Goal: Task Accomplishment & Management: Manage account settings

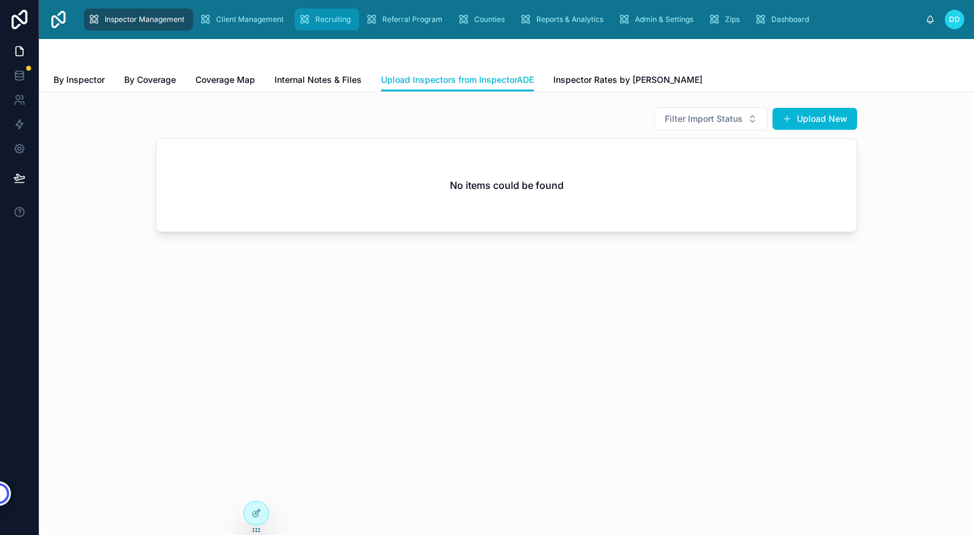
click at [328, 21] on span "Recruiting" at bounding box center [332, 20] width 35 height 10
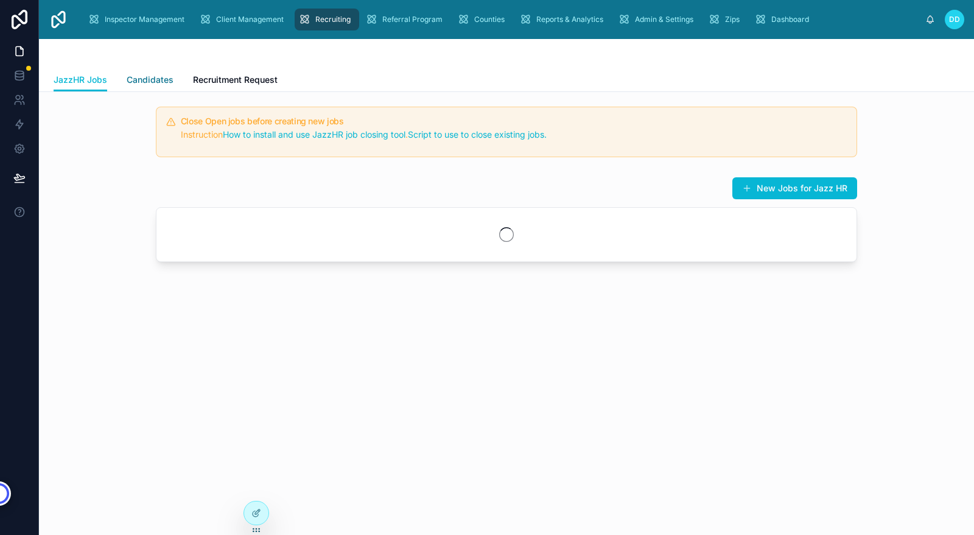
click at [147, 79] on span "Candidates" at bounding box center [150, 80] width 47 height 12
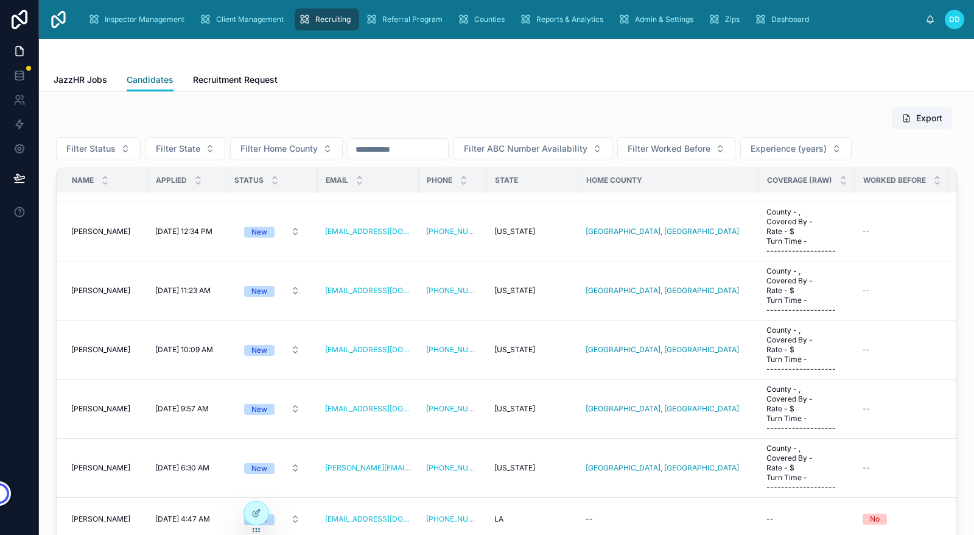
scroll to position [137, 0]
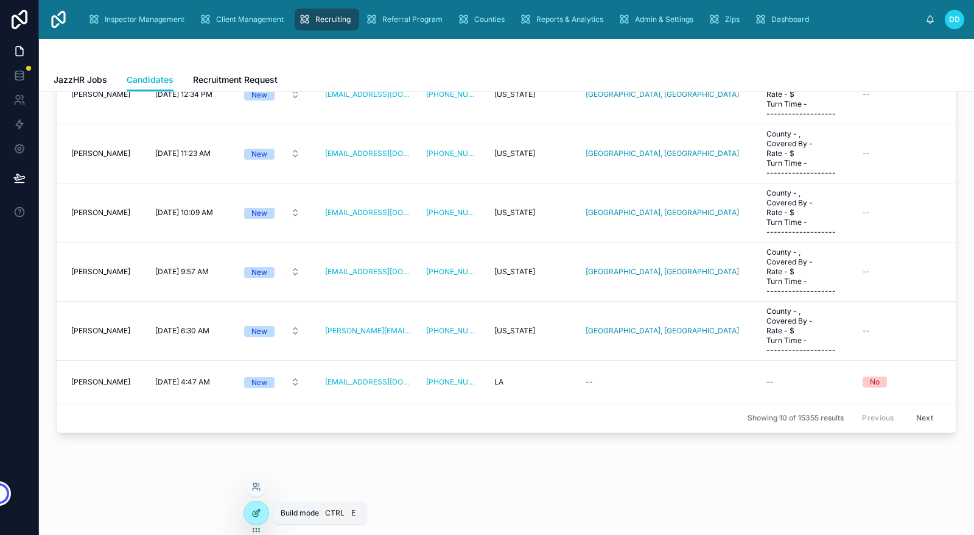
click at [260, 512] on icon at bounding box center [256, 513] width 10 height 10
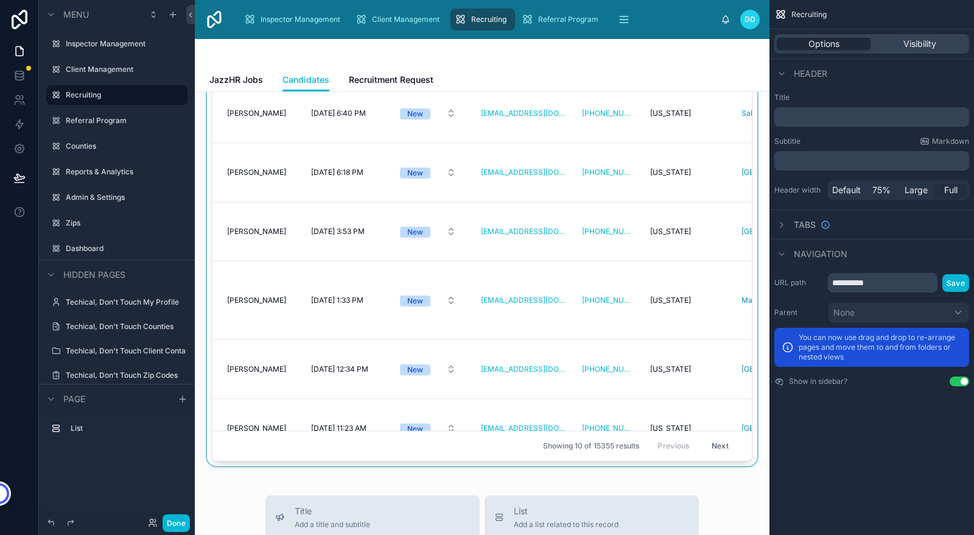
click at [667, 234] on div at bounding box center [482, 215] width 555 height 501
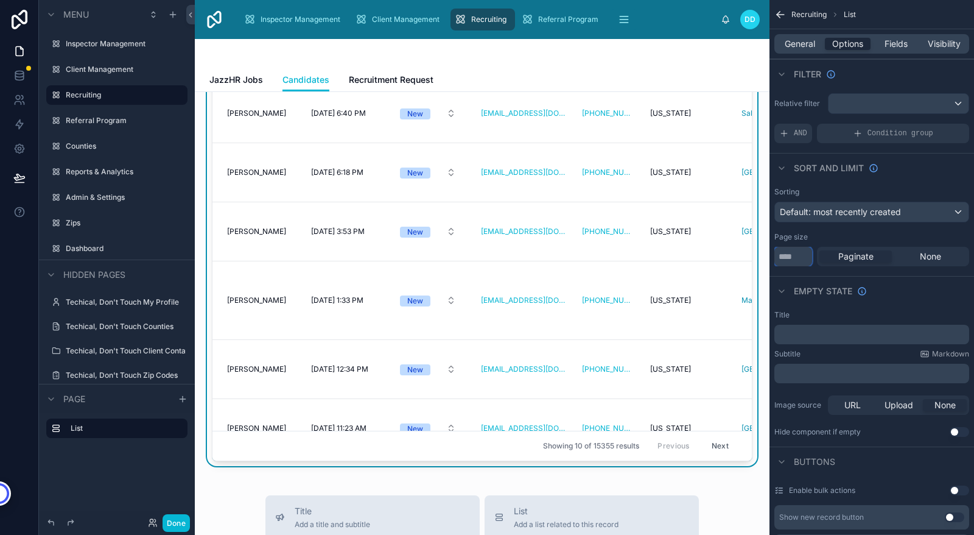
click at [793, 258] on input "**" at bounding box center [794, 256] width 38 height 19
type input "***"
click at [904, 278] on div "Empty state" at bounding box center [872, 290] width 205 height 29
click at [173, 520] on button "Done" at bounding box center [176, 523] width 27 height 18
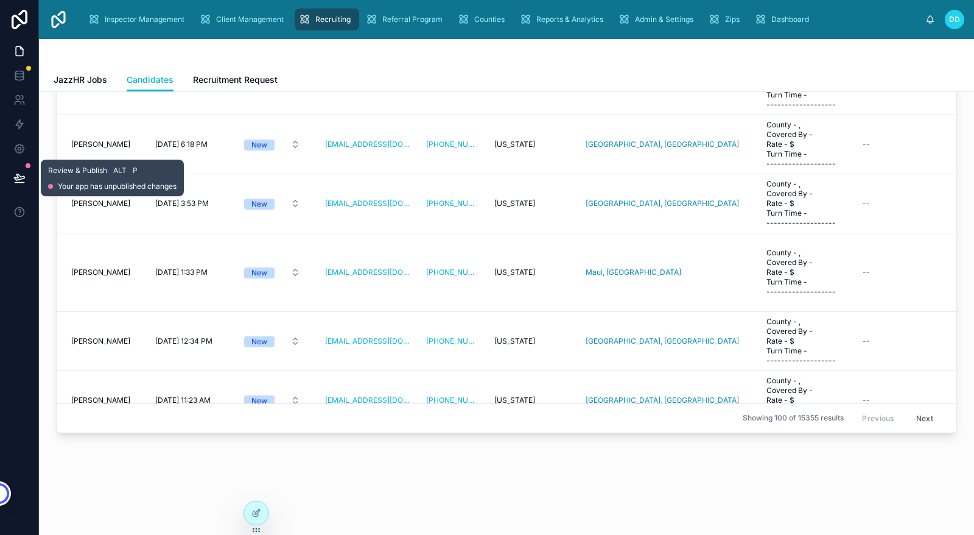
click at [21, 178] on icon at bounding box center [19, 177] width 10 height 6
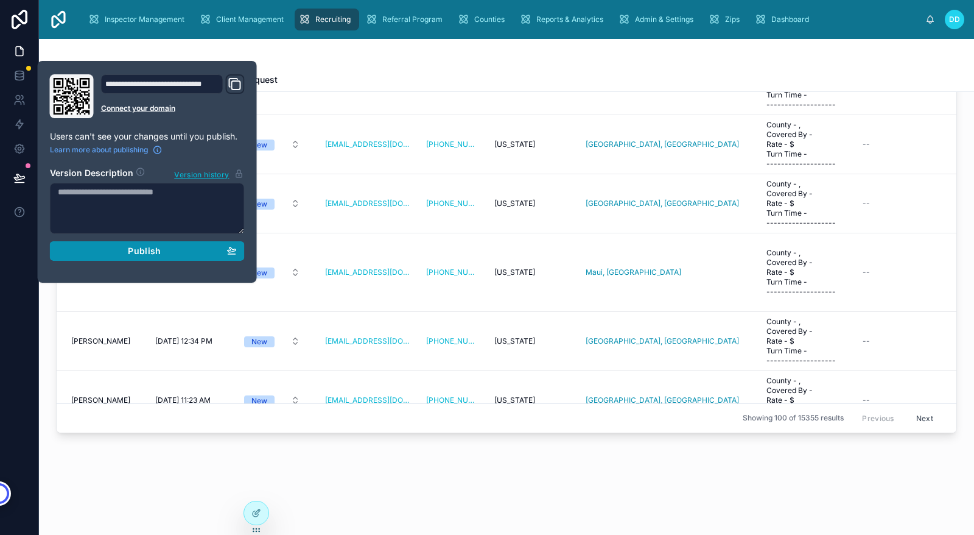
click at [139, 256] on button "Publish" at bounding box center [147, 250] width 195 height 19
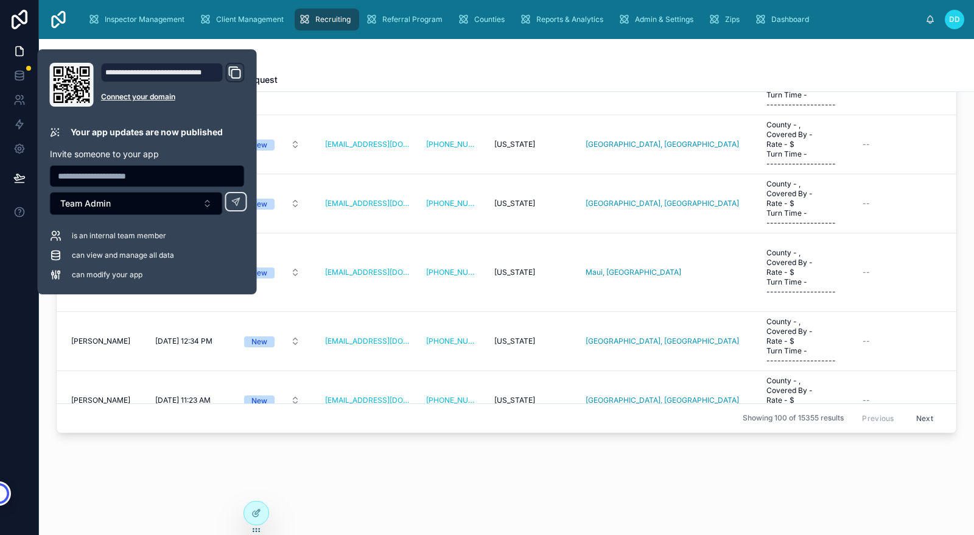
click at [124, 474] on div "Export Filter Status Filter State Filter Home County Filter ABC Number Availabi…" at bounding box center [506, 235] width 935 height 561
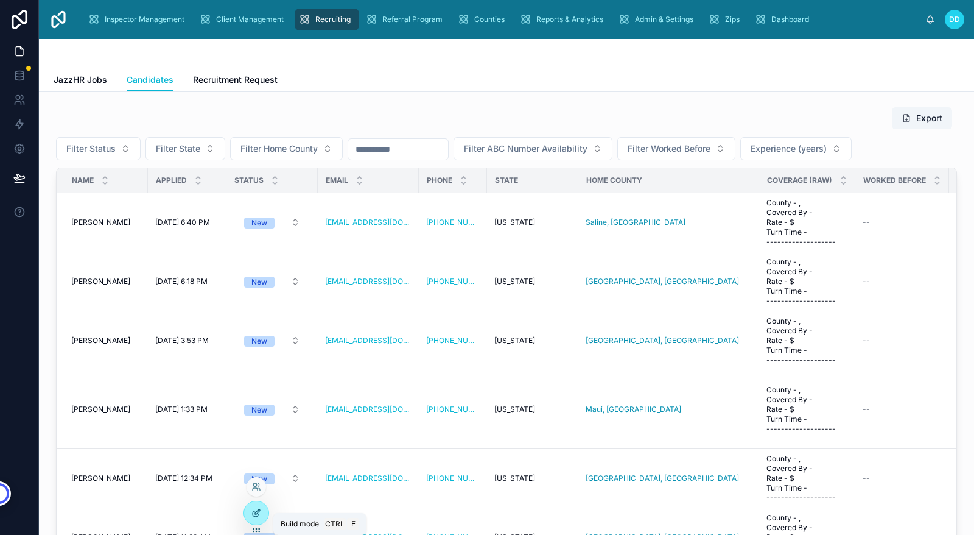
click at [259, 513] on icon at bounding box center [256, 513] width 10 height 10
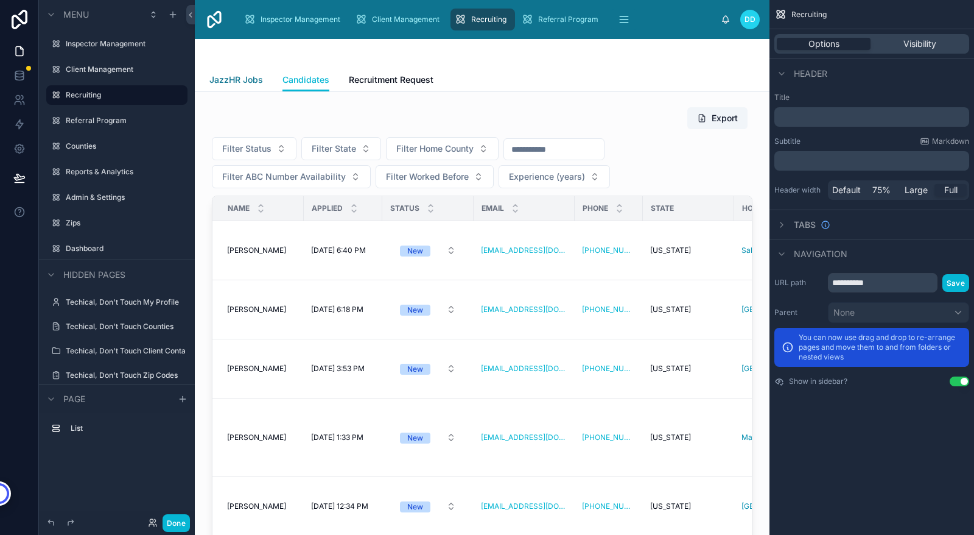
click at [227, 80] on span "JazzHR Jobs" at bounding box center [236, 80] width 54 height 12
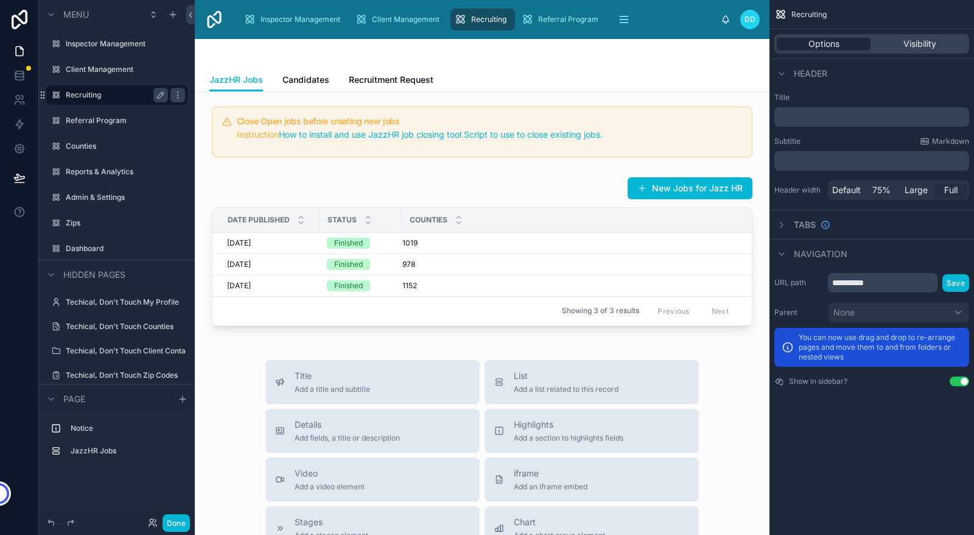
click at [74, 97] on label "Recruiting" at bounding box center [114, 95] width 97 height 10
click at [159, 96] on icon "scrollable content" at bounding box center [161, 95] width 10 height 10
click at [203, 163] on div "Close Open jobs before creating new jobs Instruction How to install and use Jaz…" at bounding box center [482, 491] width 575 height 799
click at [162, 97] on icon "scrollable content" at bounding box center [161, 95] width 10 height 10
click at [228, 82] on span "JazzHR Jobs" at bounding box center [236, 80] width 54 height 12
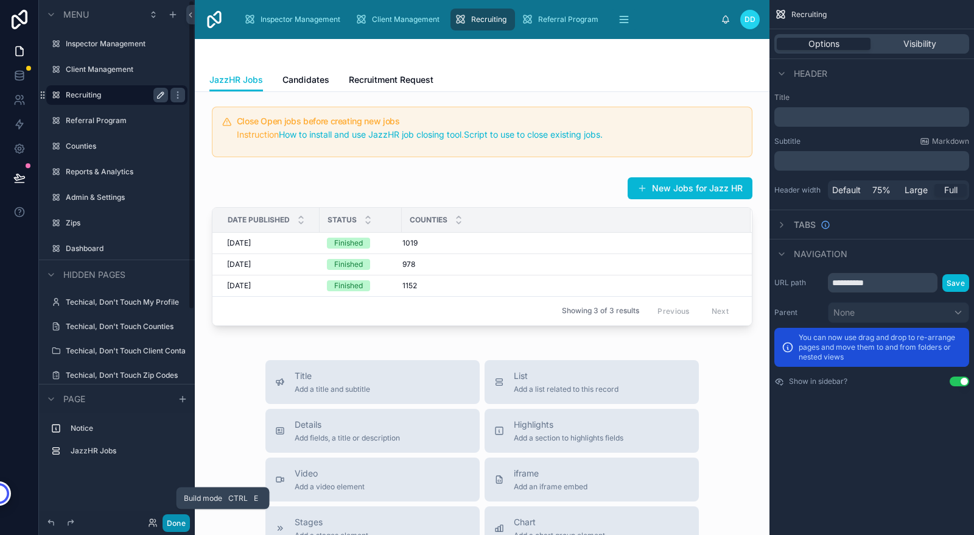
click at [179, 520] on button "Done" at bounding box center [176, 523] width 27 height 18
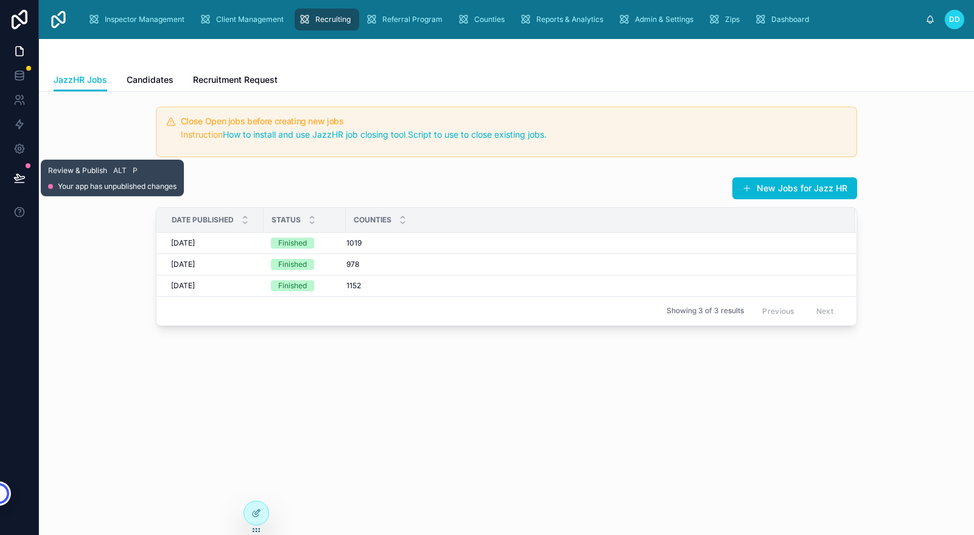
click at [17, 175] on icon at bounding box center [19, 177] width 10 height 6
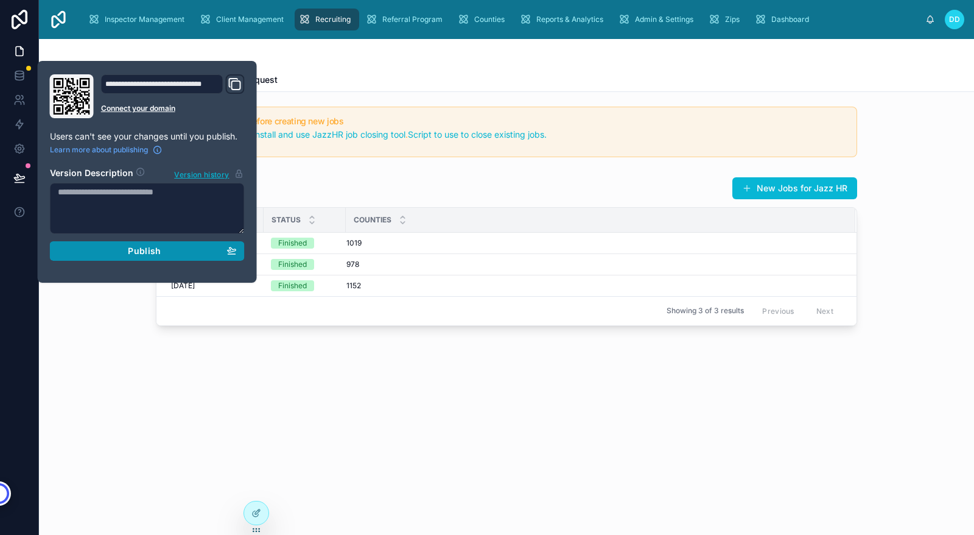
click at [112, 251] on div "Publish" at bounding box center [147, 250] width 179 height 11
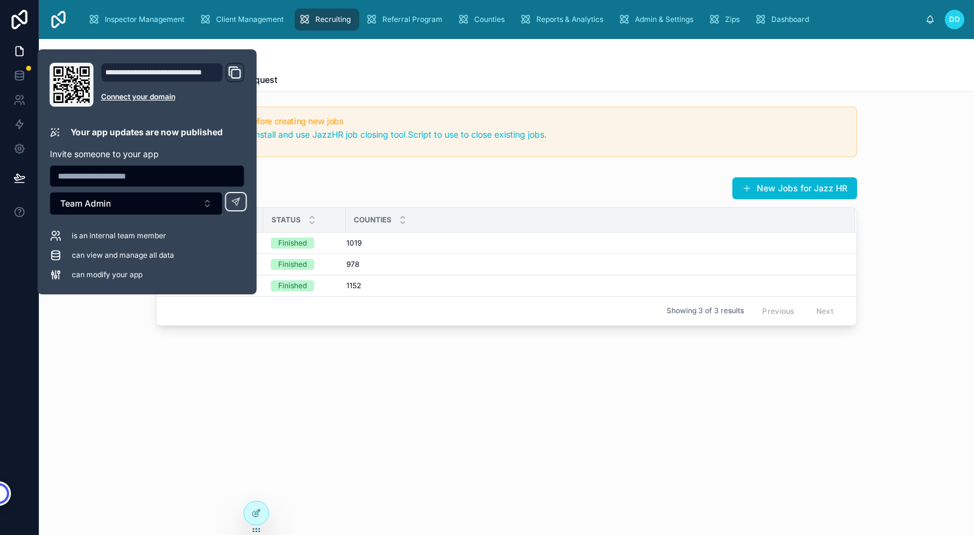
click at [118, 358] on div "Close Open jobs before creating new jobs Instruction How to install and use Jaz…" at bounding box center [506, 250] width 935 height 317
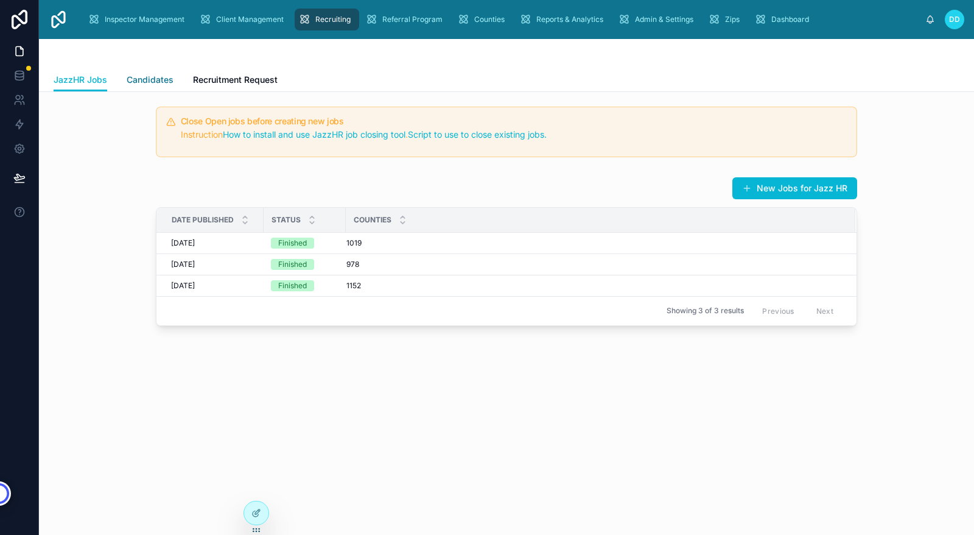
click at [142, 79] on span "Candidates" at bounding box center [150, 80] width 47 height 12
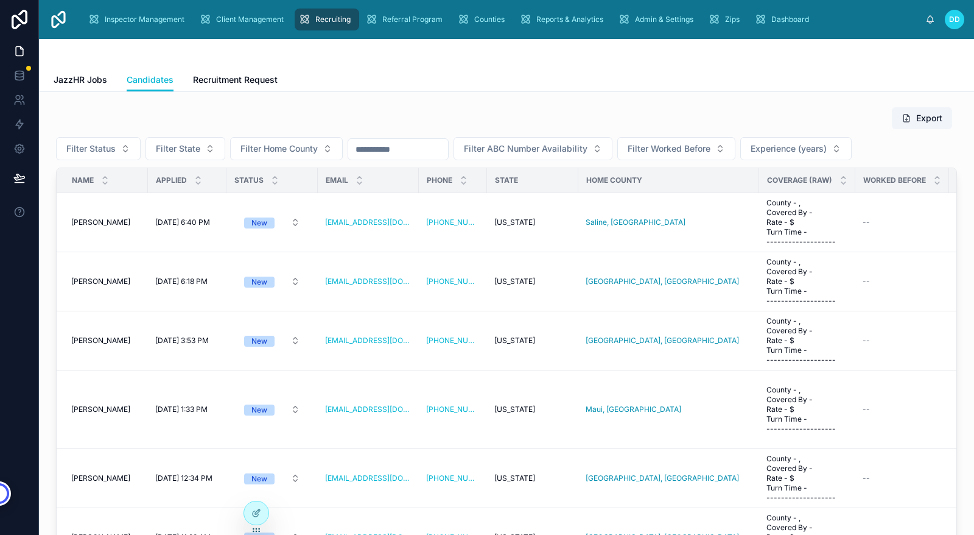
click at [424, 152] on input "text" at bounding box center [398, 149] width 100 height 17
paste input "**********"
type input "**********"
click at [566, 104] on div "Export Filter Status Filter State Filter Home County Filter ABC Number Availabi…" at bounding box center [507, 338] width 916 height 473
click at [165, 149] on span "Filter State" at bounding box center [178, 148] width 44 height 12
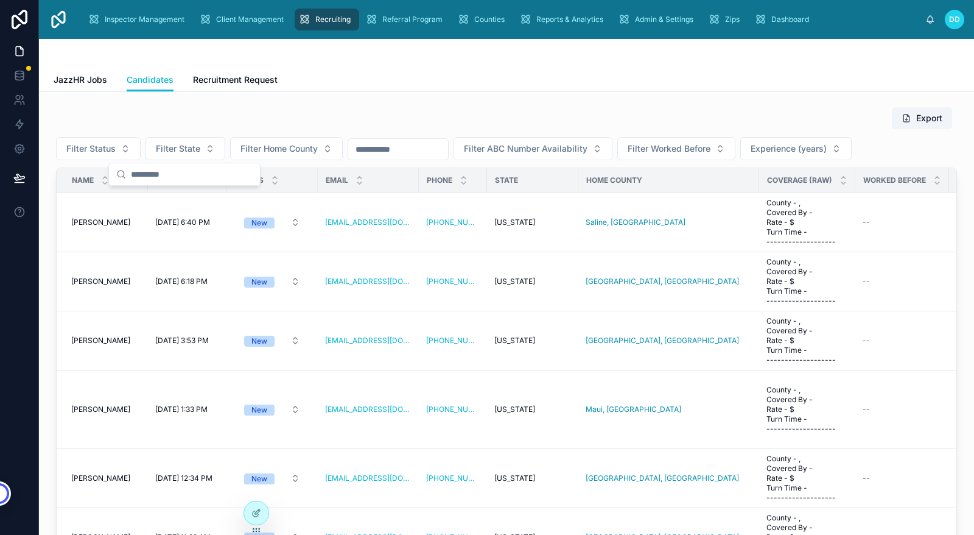
click at [459, 107] on div "Export" at bounding box center [506, 118] width 901 height 23
click at [255, 513] on icon at bounding box center [257, 511] width 5 height 5
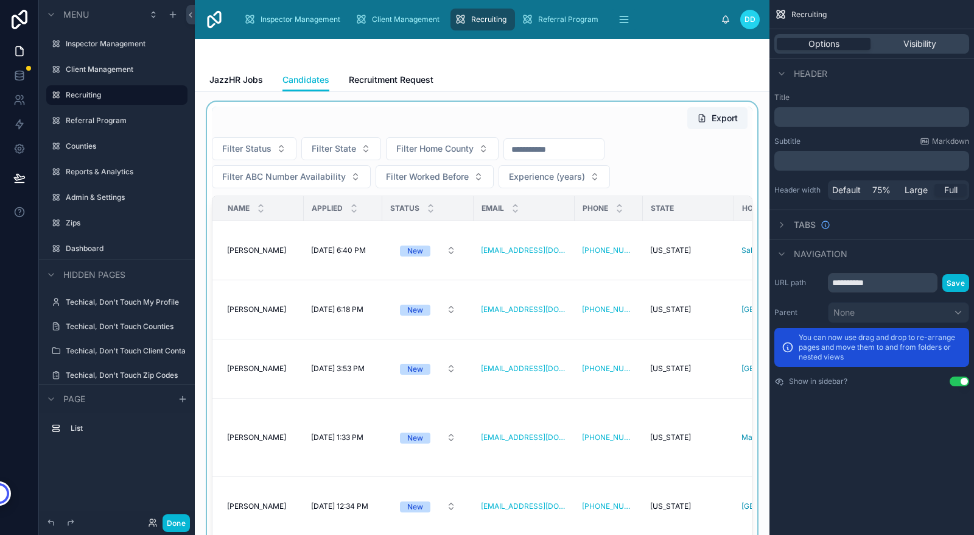
click at [680, 170] on div at bounding box center [482, 352] width 555 height 501
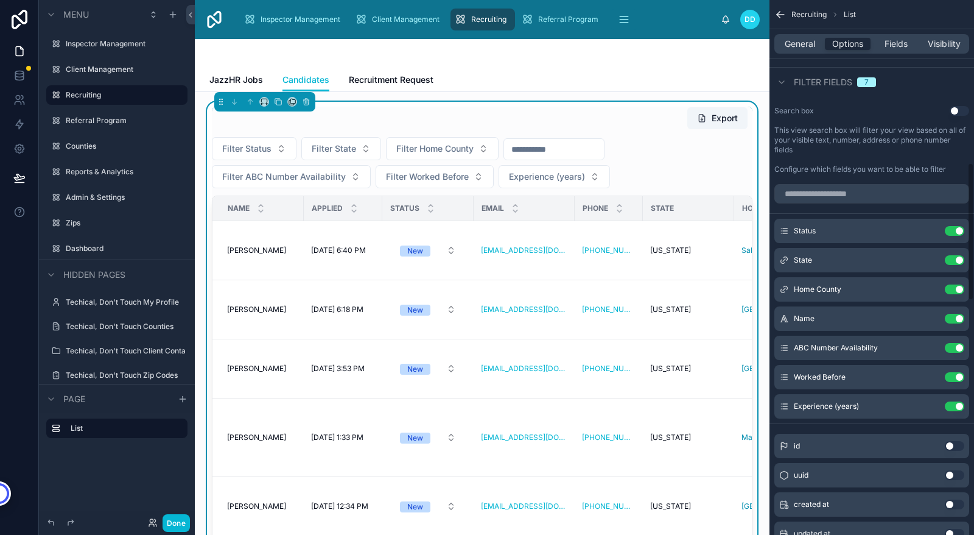
scroll to position [644, 0]
click at [930, 259] on icon "scrollable content" at bounding box center [931, 259] width 10 height 10
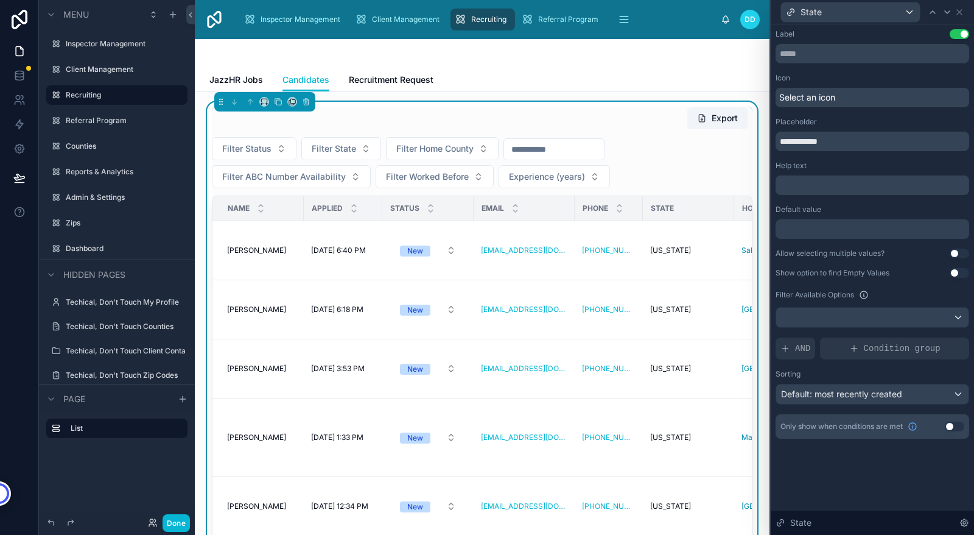
click at [957, 253] on button "Use setting" at bounding box center [959, 253] width 19 height 10
click at [955, 273] on button "Use setting" at bounding box center [959, 273] width 19 height 10
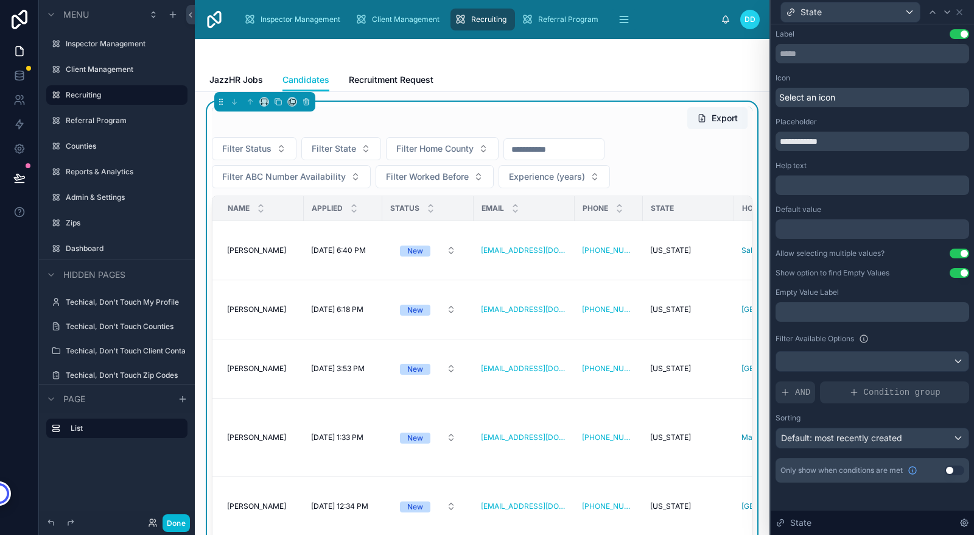
click at [888, 317] on p "﻿" at bounding box center [874, 312] width 186 height 12
click at [909, 329] on div "**********" at bounding box center [873, 255] width 194 height 453
click at [918, 360] on div at bounding box center [872, 360] width 192 height 19
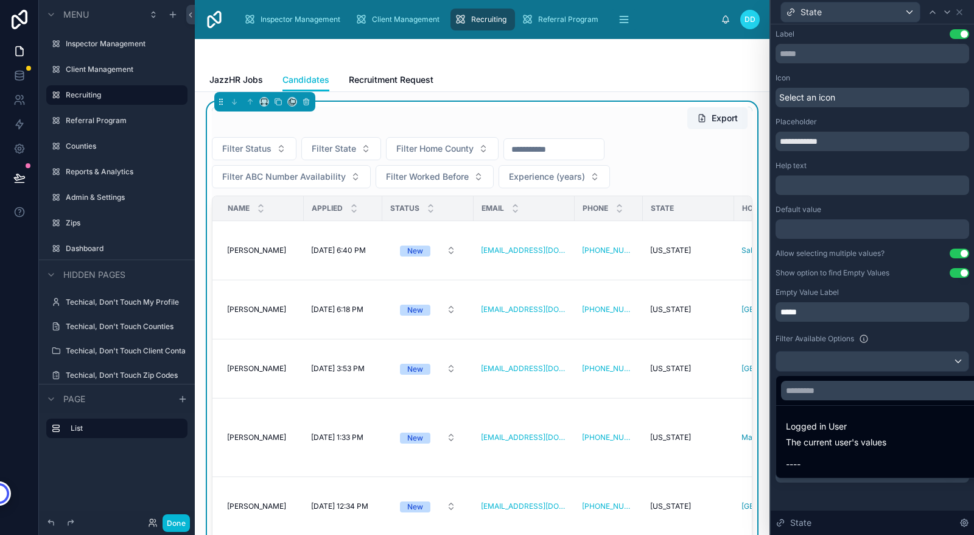
click at [929, 337] on div at bounding box center [872, 267] width 203 height 535
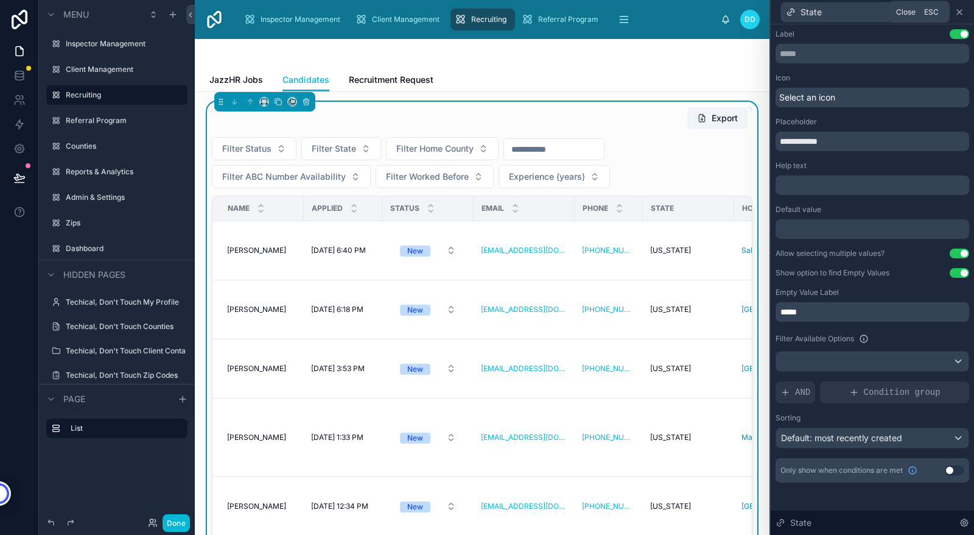
click at [959, 12] on icon at bounding box center [959, 12] width 5 height 5
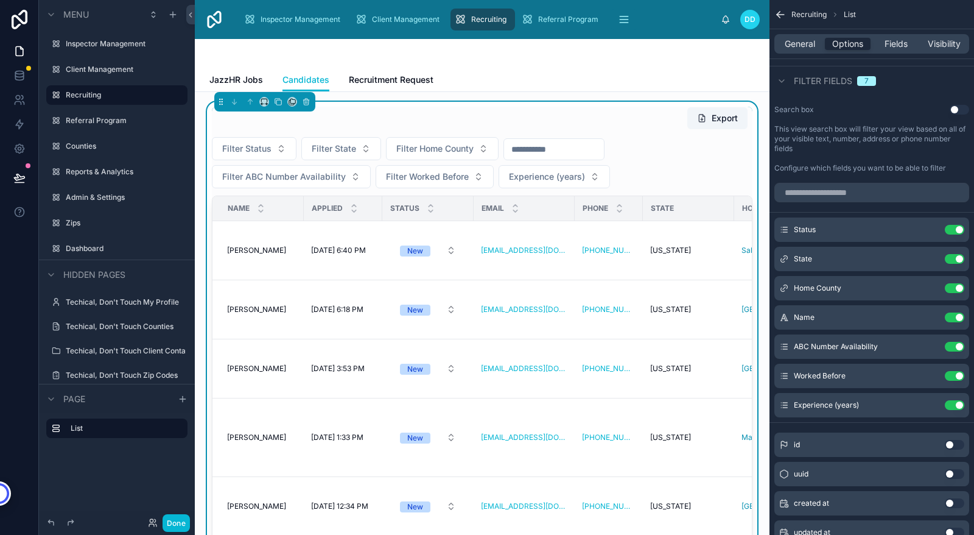
click at [582, 113] on div "Export" at bounding box center [482, 118] width 541 height 23
click at [180, 524] on button "Done" at bounding box center [176, 523] width 27 height 18
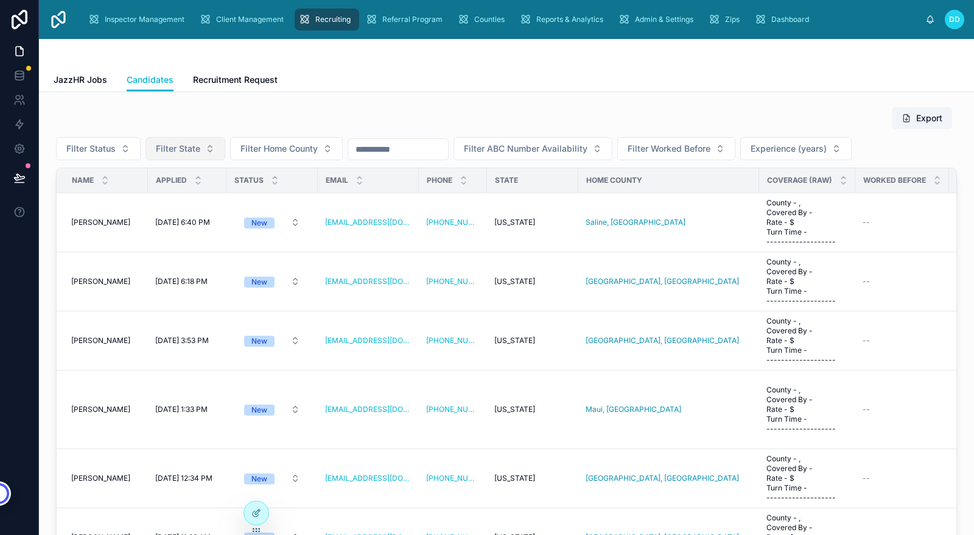
click at [174, 146] on span "Filter State" at bounding box center [178, 148] width 44 height 12
type input "**"
click at [139, 198] on span "[US_STATE]" at bounding box center [139, 198] width 47 height 12
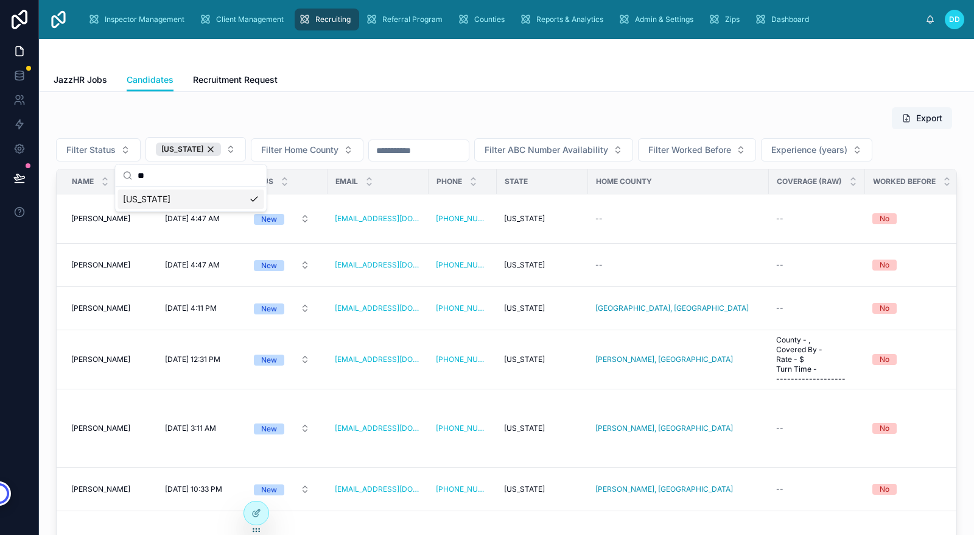
click at [490, 111] on div "Export" at bounding box center [506, 118] width 901 height 23
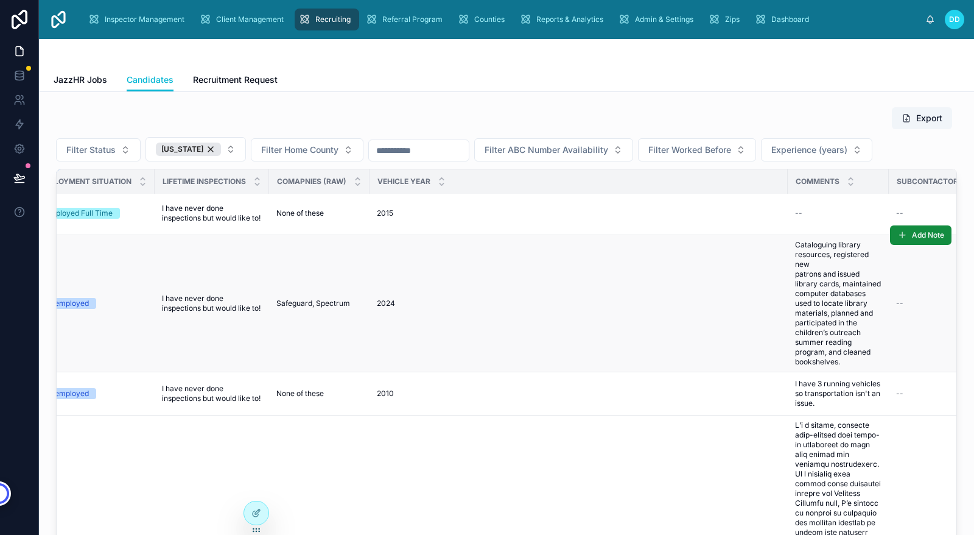
scroll to position [3226, 1546]
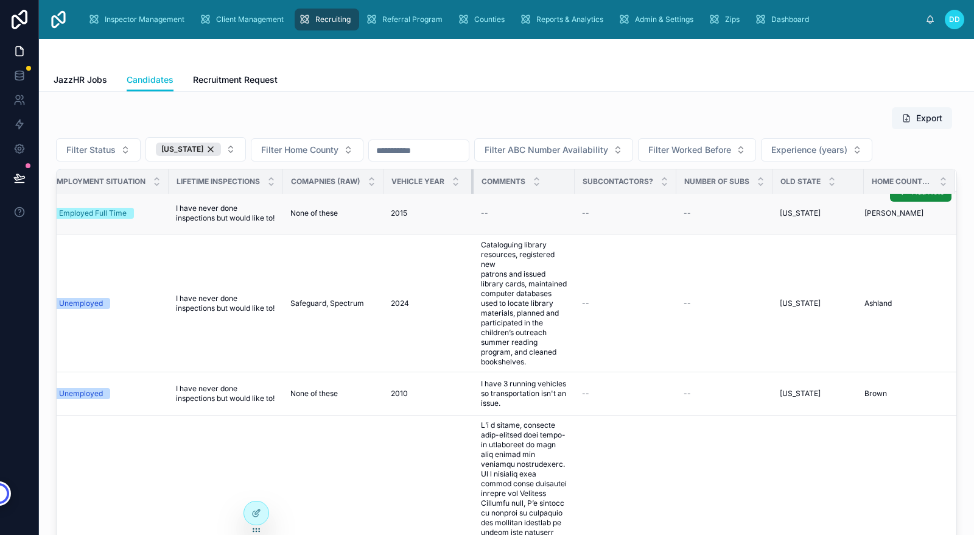
drag, startPoint x: 796, startPoint y: 183, endPoint x: 468, endPoint y: 200, distance: 328.7
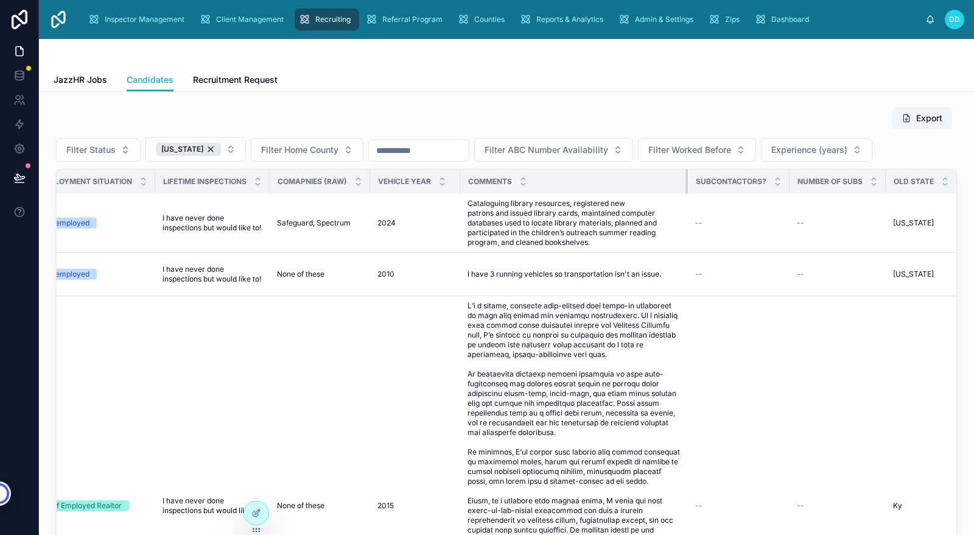
scroll to position [3214, 1546]
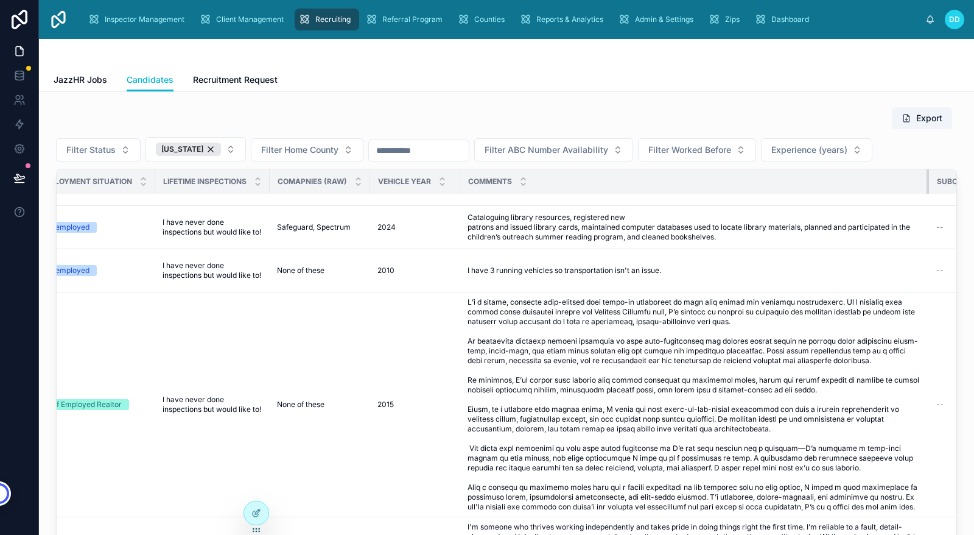
drag, startPoint x: 568, startPoint y: 180, endPoint x: 951, endPoint y: 198, distance: 383.4
click at [951, 198] on div "Export Filter Status [US_STATE] Filter Home County Filter ABC Number Availabili…" at bounding box center [507, 339] width 916 height 474
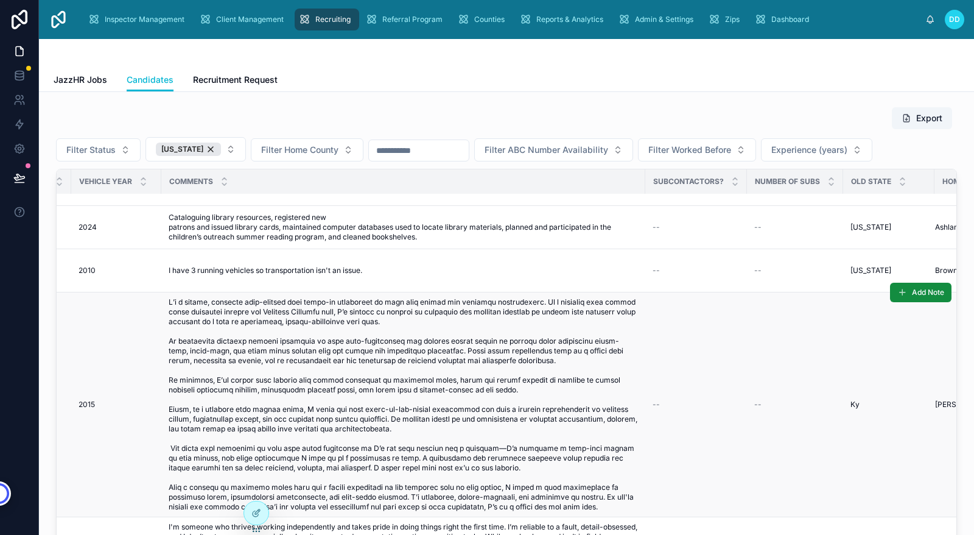
scroll to position [3214, 1847]
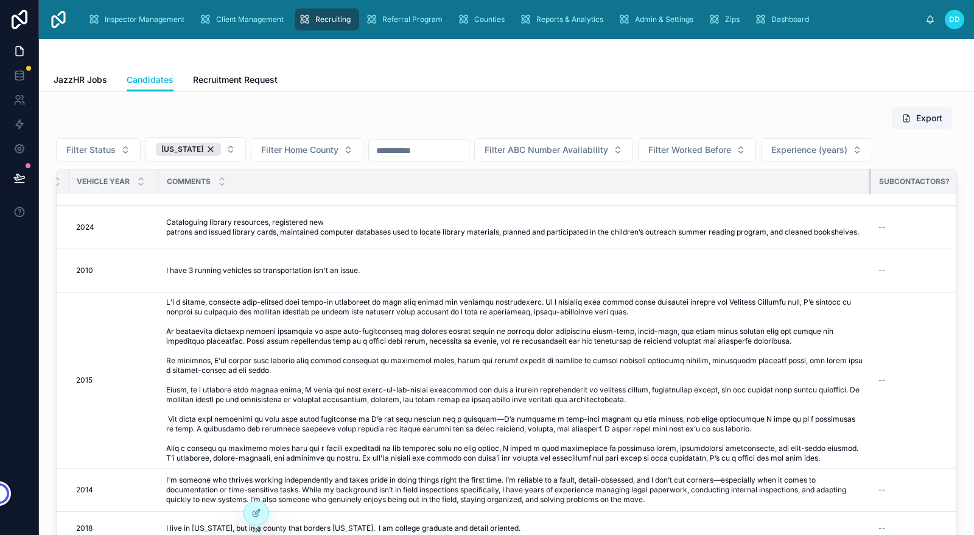
drag, startPoint x: 649, startPoint y: 180, endPoint x: 877, endPoint y: 178, distance: 228.3
click at [874, 178] on div at bounding box center [871, 181] width 5 height 24
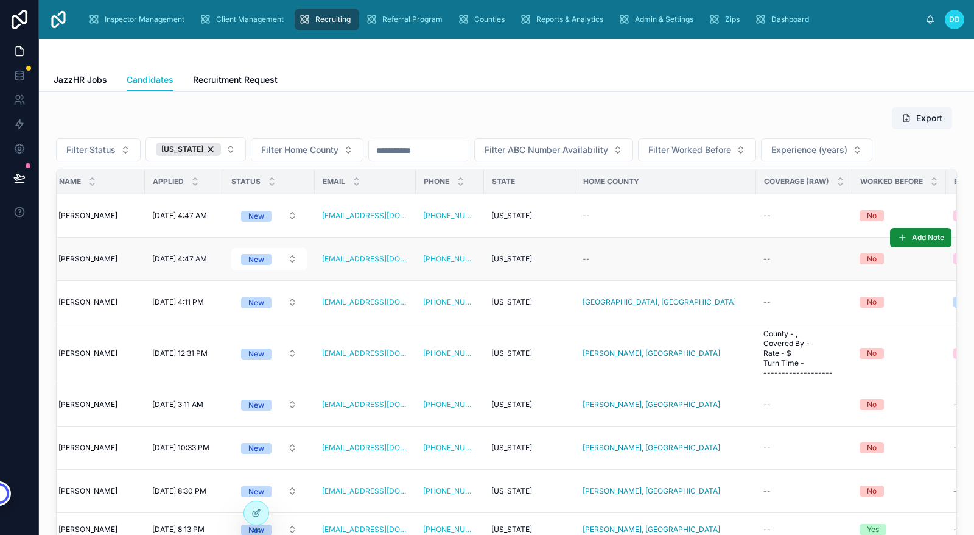
scroll to position [0, 0]
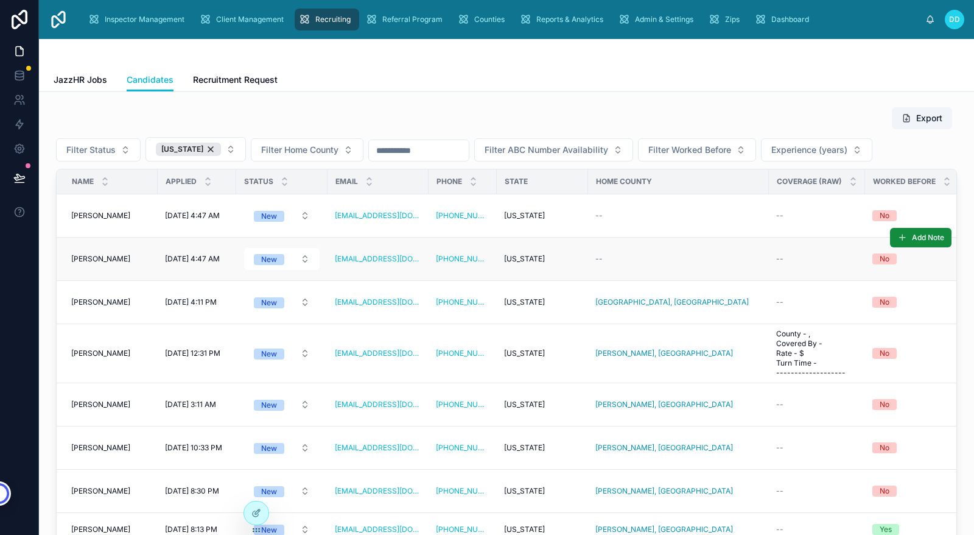
click at [796, 250] on td "--" at bounding box center [817, 258] width 96 height 43
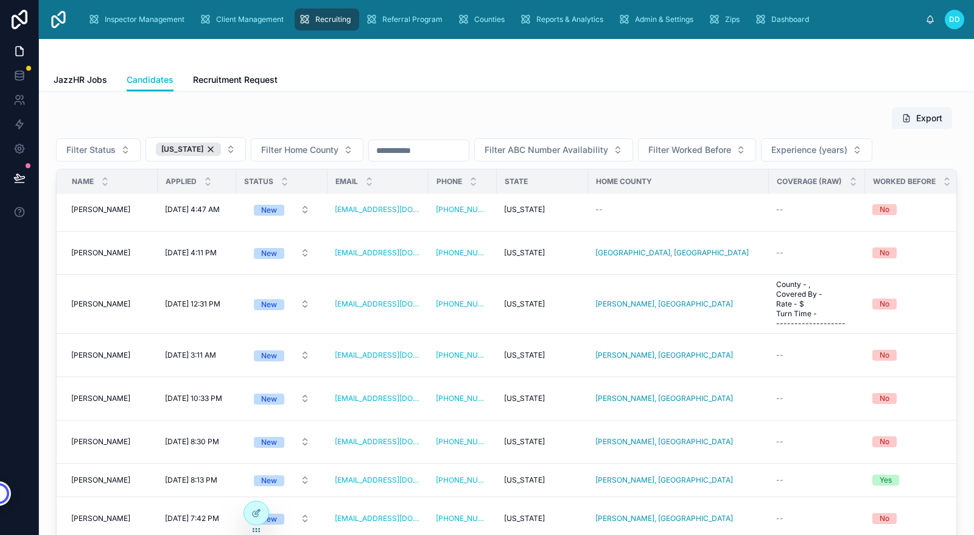
scroll to position [47, 0]
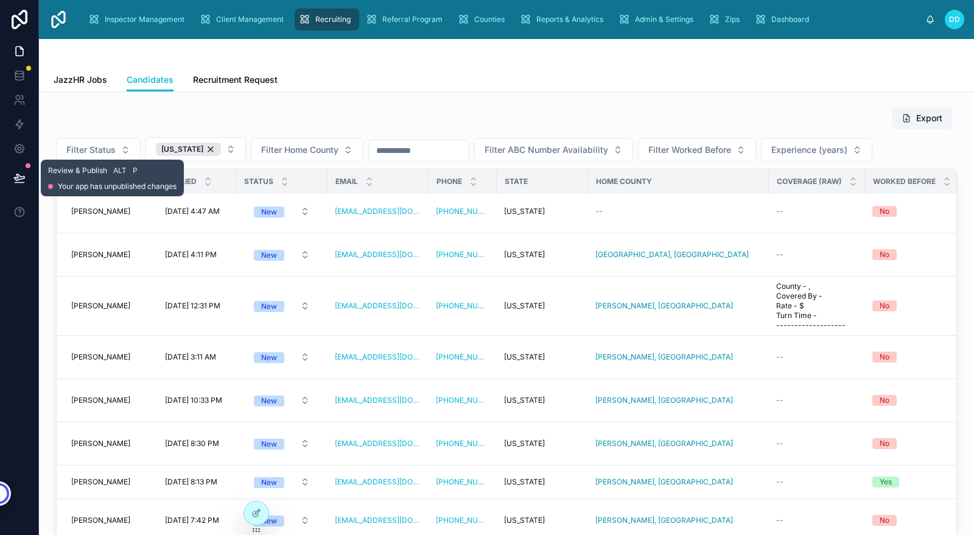
click at [24, 180] on icon at bounding box center [19, 178] width 12 height 12
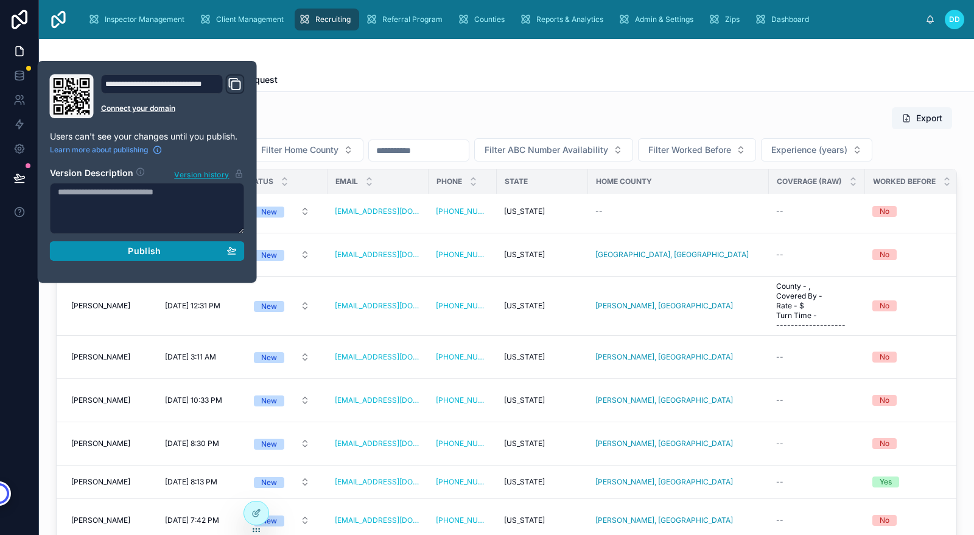
click at [149, 253] on span "Publish" at bounding box center [144, 250] width 33 height 11
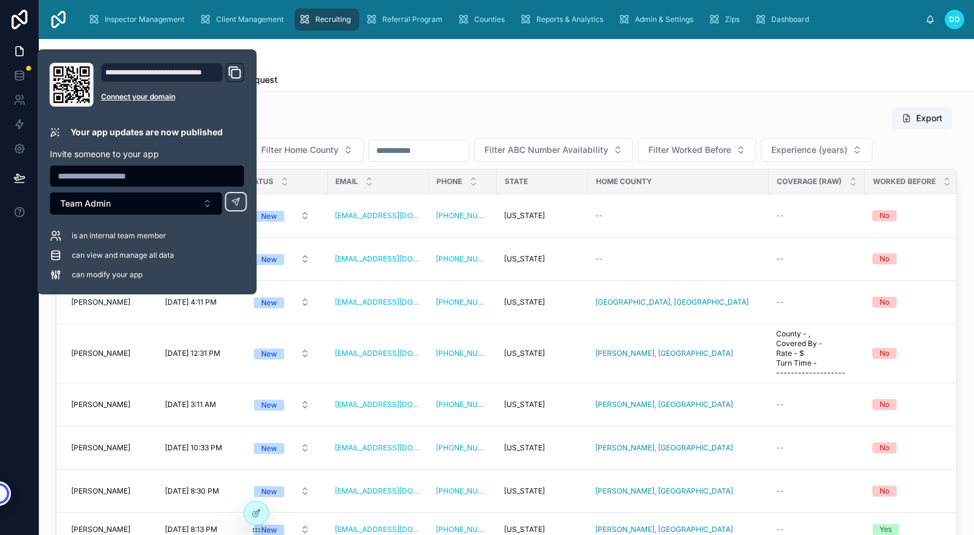
click at [517, 105] on div "Export Filter Status [US_STATE] Filter Home County Filter ABC Number Availabili…" at bounding box center [507, 339] width 916 height 474
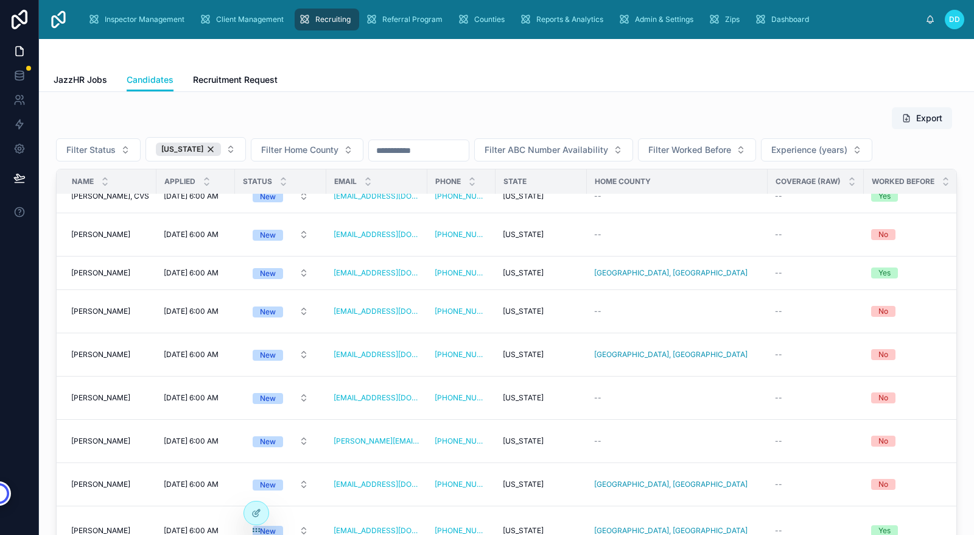
scroll to position [3241, 0]
click at [667, 439] on div "--" at bounding box center [677, 442] width 166 height 10
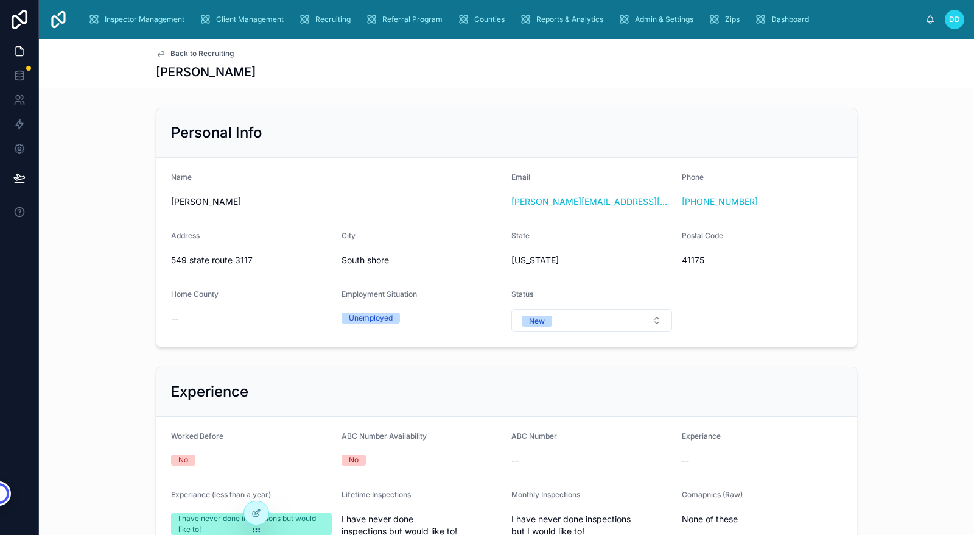
click at [173, 52] on span "Back to Recruiting" at bounding box center [201, 54] width 63 height 10
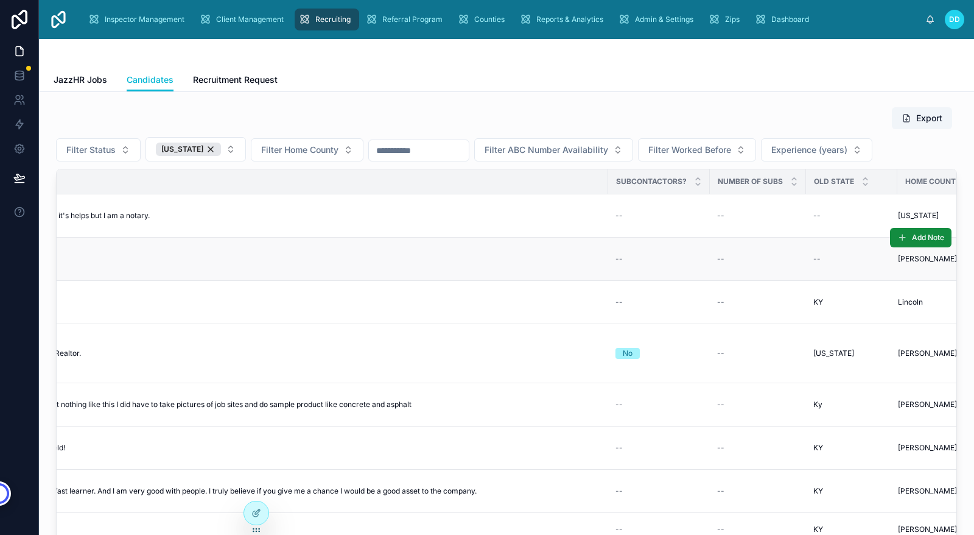
scroll to position [0, 2171]
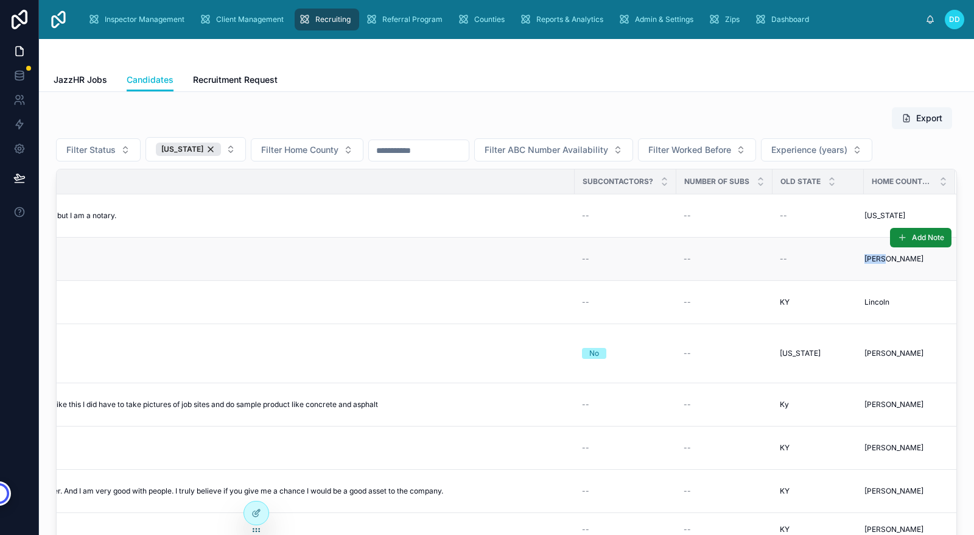
drag, startPoint x: 844, startPoint y: 256, endPoint x: 871, endPoint y: 260, distance: 27.6
copy tr "[PERSON_NAME]"
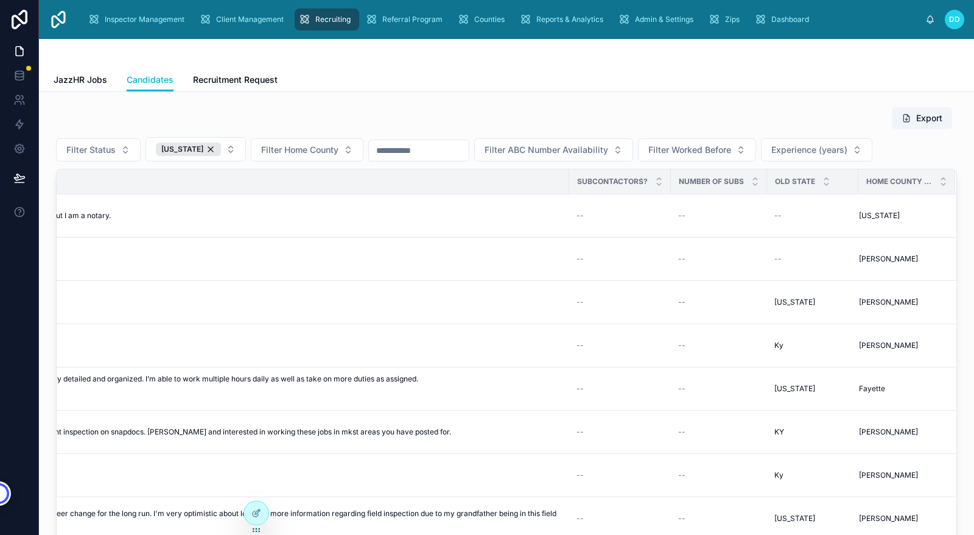
scroll to position [0, 2165]
click at [261, 511] on div at bounding box center [256, 512] width 24 height 23
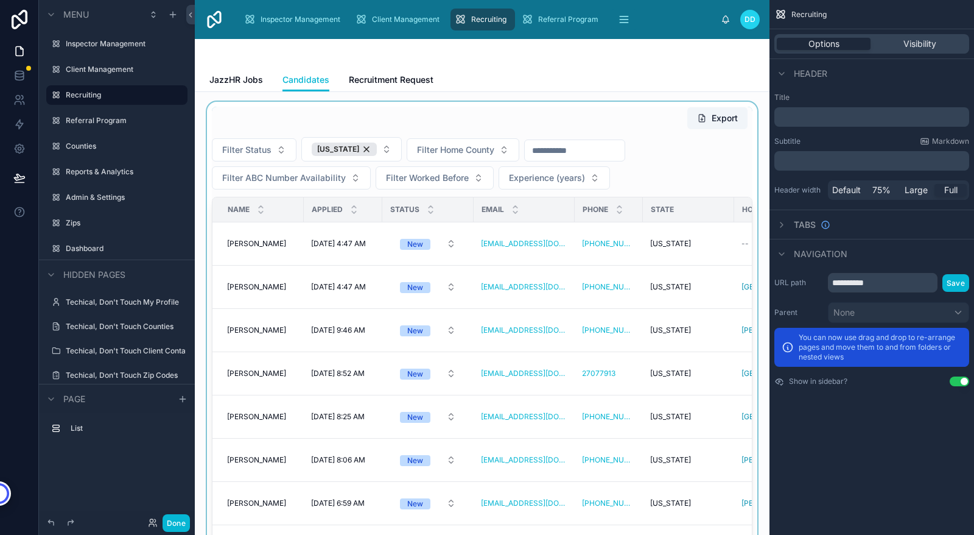
click at [444, 151] on div at bounding box center [482, 353] width 555 height 502
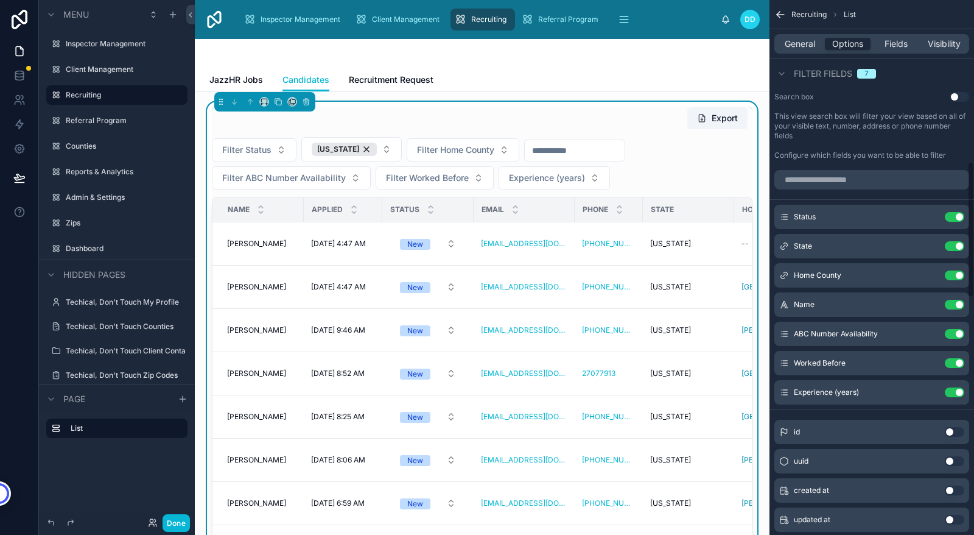
scroll to position [680, 0]
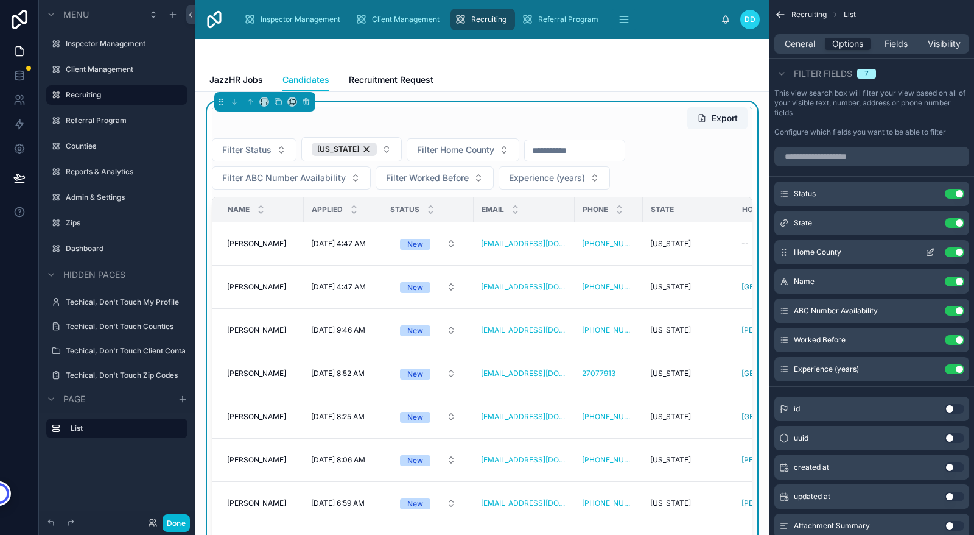
click at [930, 250] on icon "scrollable content" at bounding box center [931, 252] width 10 height 10
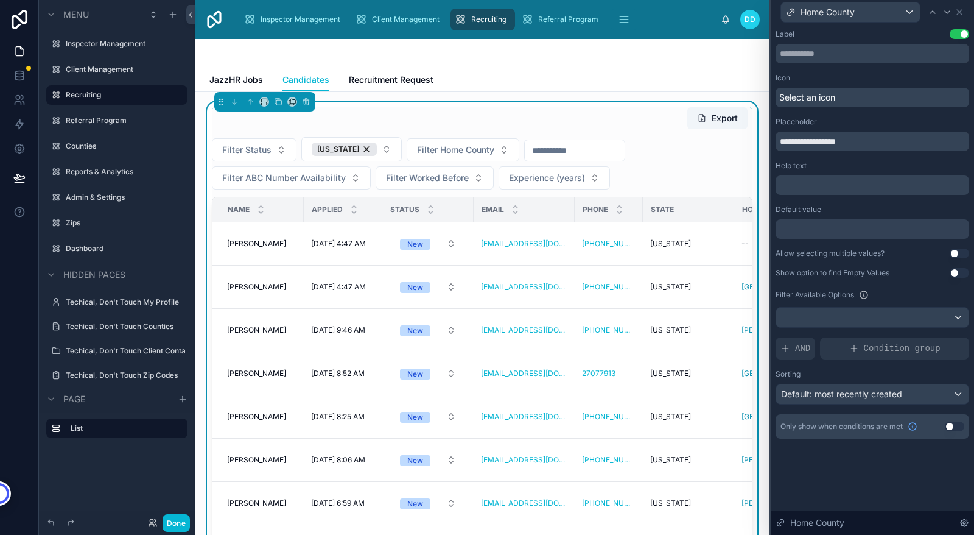
click at [954, 253] on button "Use setting" at bounding box center [959, 253] width 19 height 10
click at [955, 270] on button "Use setting" at bounding box center [959, 273] width 19 height 10
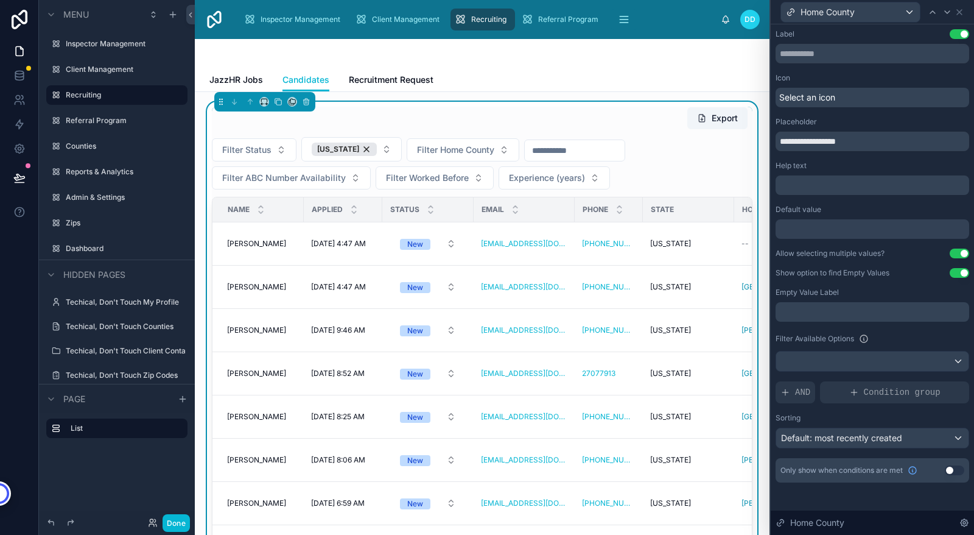
click at [873, 313] on p "﻿" at bounding box center [874, 312] width 186 height 12
click at [907, 325] on div "**********" at bounding box center [873, 255] width 194 height 453
click at [960, 13] on icon at bounding box center [960, 12] width 10 height 10
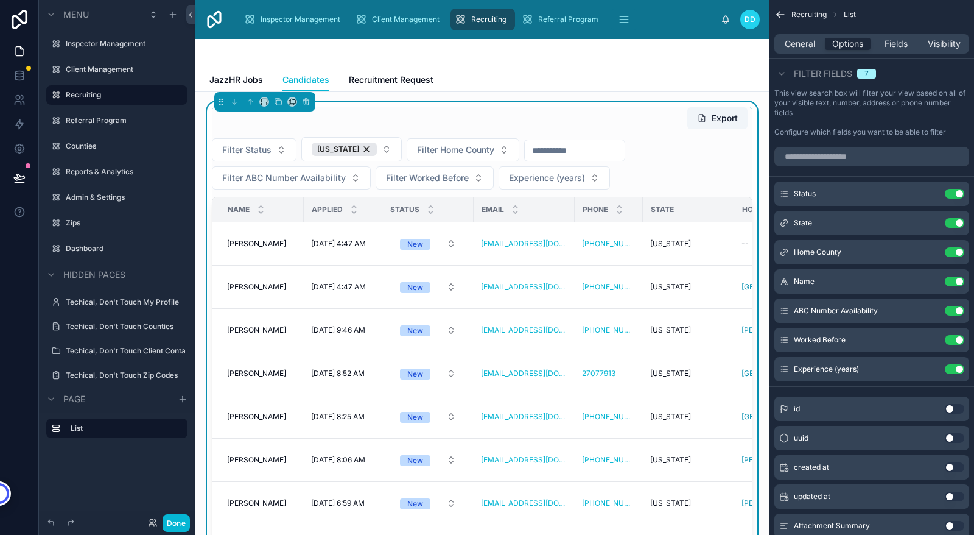
click at [668, 163] on div "Filter Status [US_STATE] Filter Home County Filter ABC Number Availability Filt…" at bounding box center [482, 163] width 541 height 52
